Goal: Information Seeking & Learning: Learn about a topic

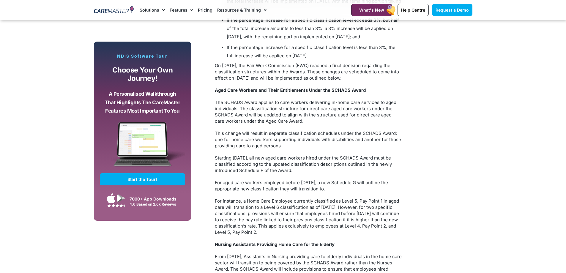
scroll to position [565, 0]
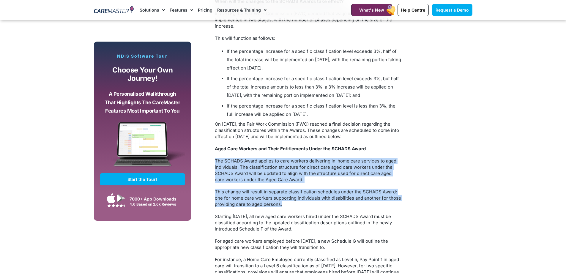
drag, startPoint x: 215, startPoint y: 153, endPoint x: 307, endPoint y: 197, distance: 101.5
copy div "The SCHADS Award applies to care workers delivering in-home care services to ag…"
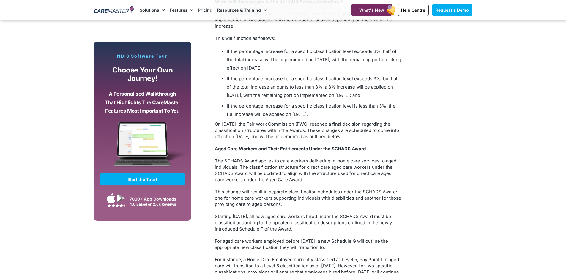
click at [379, 257] on p "For instance, a Home Care Employee currently classified as Level 5, Pay Point 1…" at bounding box center [308, 275] width 187 height 37
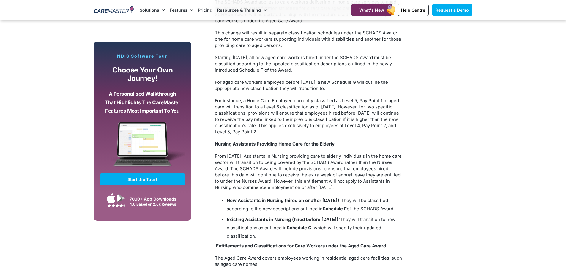
scroll to position [714, 0]
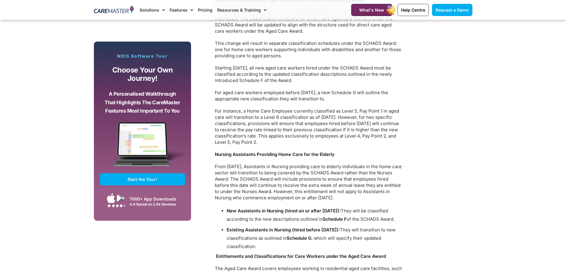
drag, startPoint x: 215, startPoint y: 103, endPoint x: 315, endPoint y: 134, distance: 105.3
click at [315, 134] on div "Are you ready for the upcoming SCHADS Award changes effective [DATE]? Is your t…" at bounding box center [308, 193] width 193 height 1104
copy p "For instance, a Home Care Employee currently classified as Level 5, Pay Point 1…"
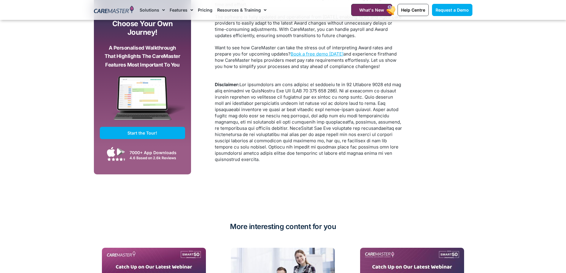
scroll to position [1249, 0]
